Goal: Task Accomplishment & Management: Use online tool/utility

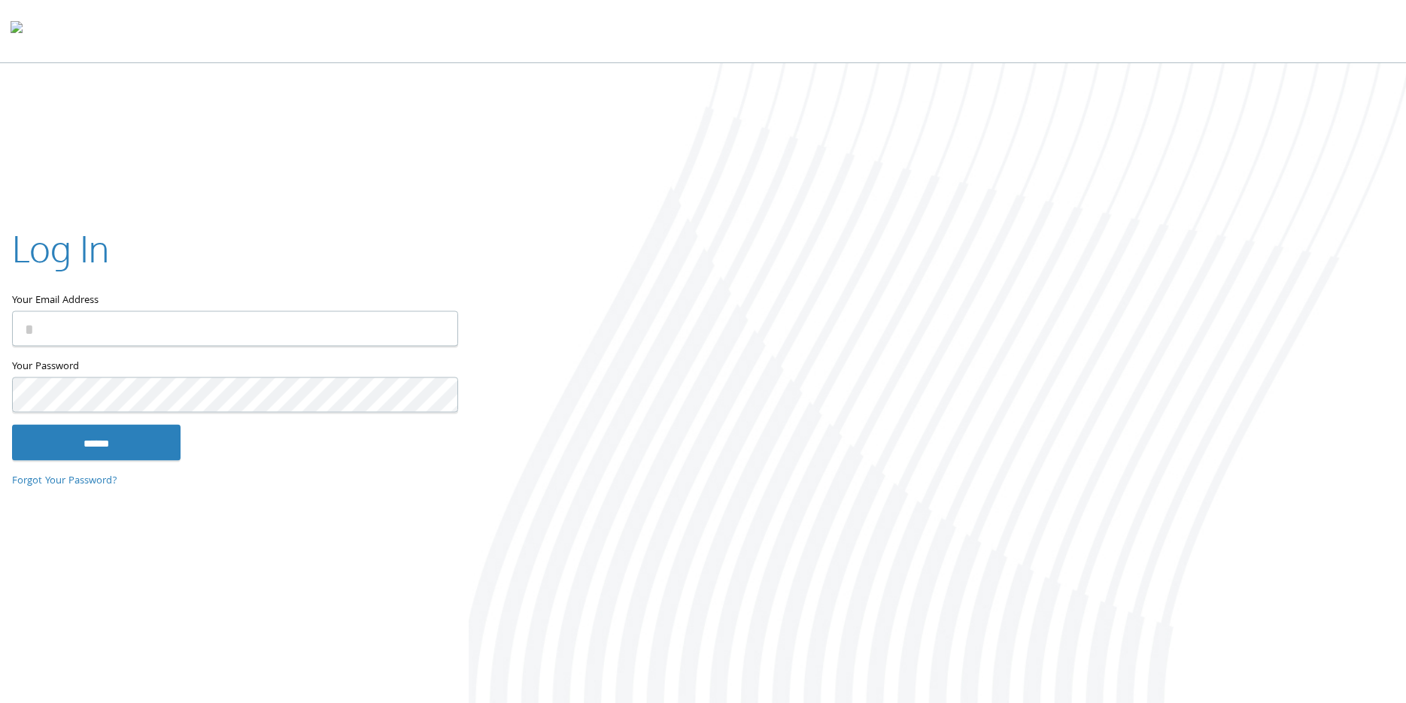
type input "**********"
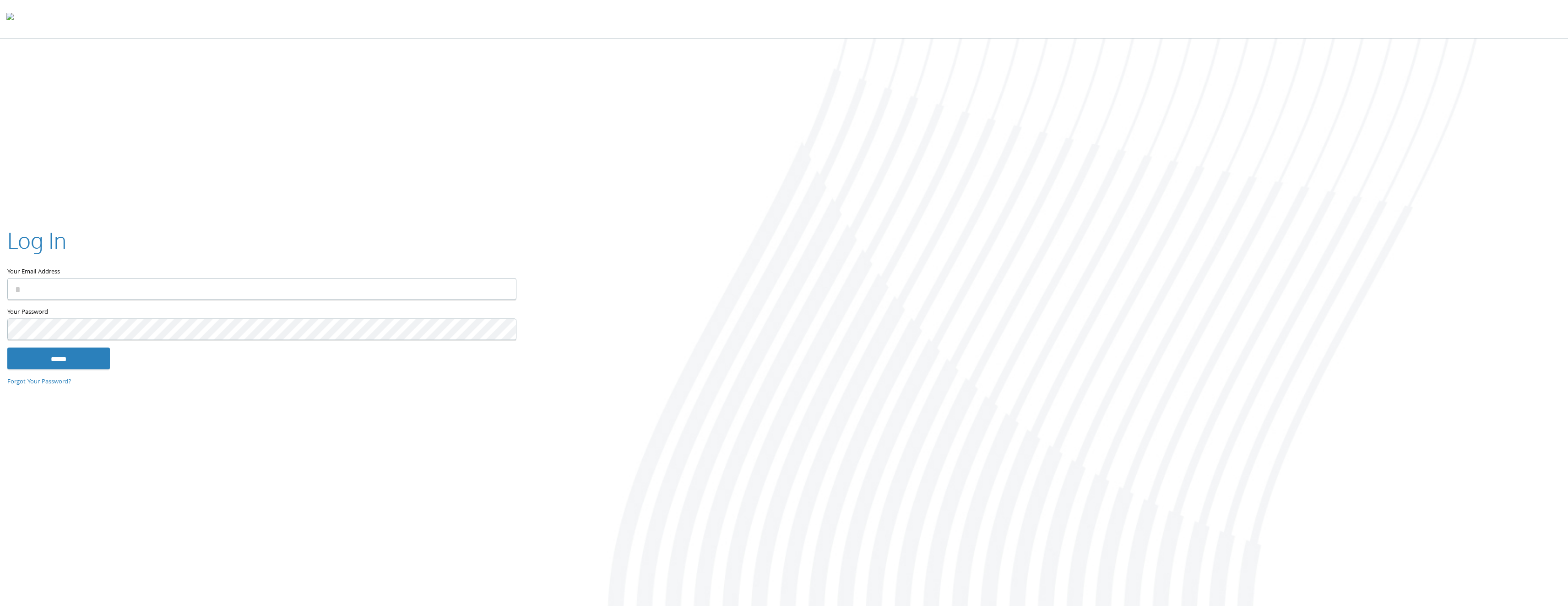
type input "**********"
